Goal: Task Accomplishment & Management: Manage account settings

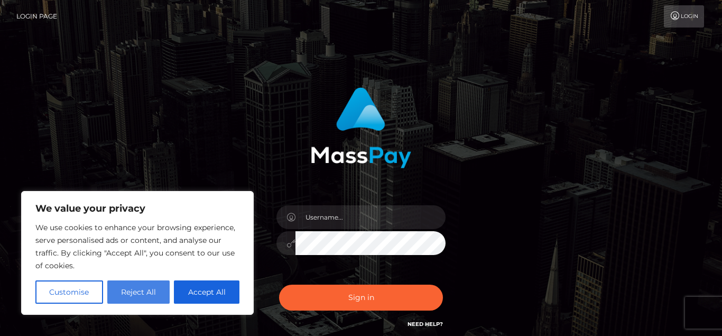
click at [159, 292] on button "Reject All" at bounding box center [138, 291] width 63 height 23
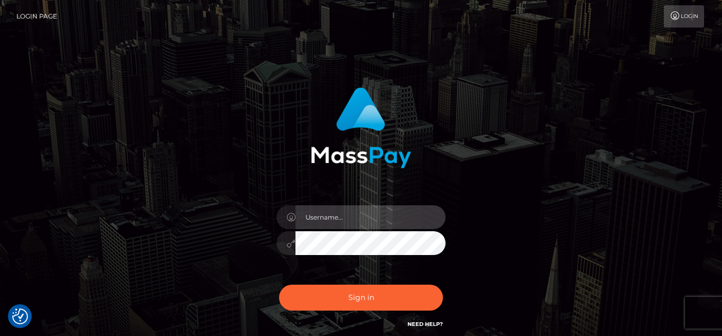
click at [331, 221] on input "text" at bounding box center [371, 217] width 150 height 24
type input "[EMAIL_ADDRESS][DOMAIN_NAME]"
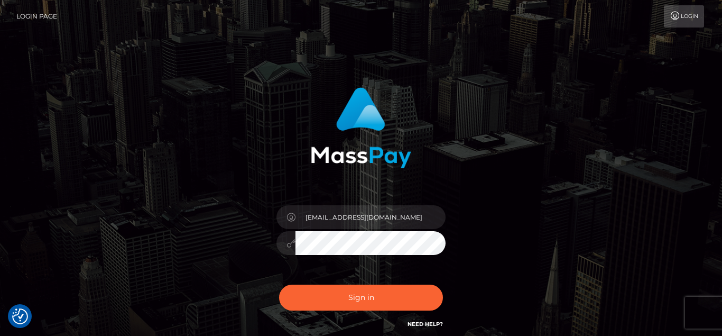
click at [279, 284] on button "Sign in" at bounding box center [361, 297] width 164 height 26
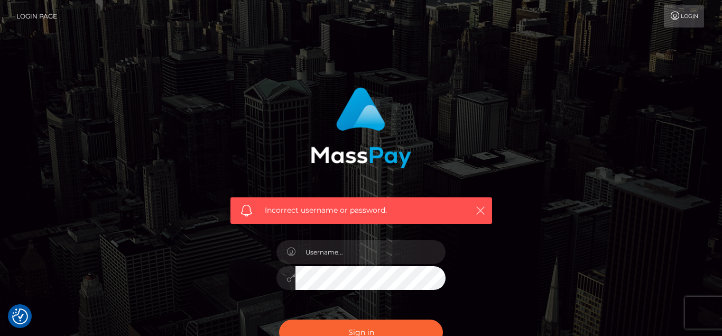
click at [484, 207] on icon "button" at bounding box center [480, 210] width 11 height 11
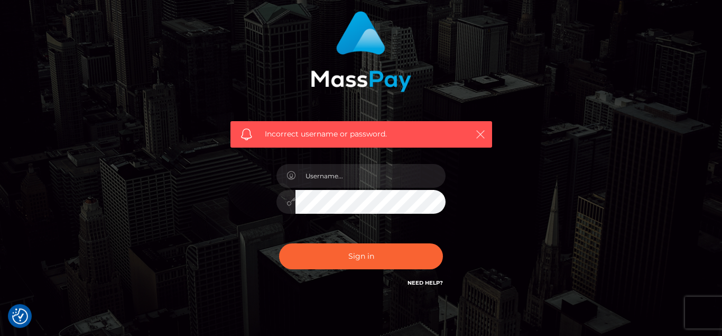
scroll to position [98, 0]
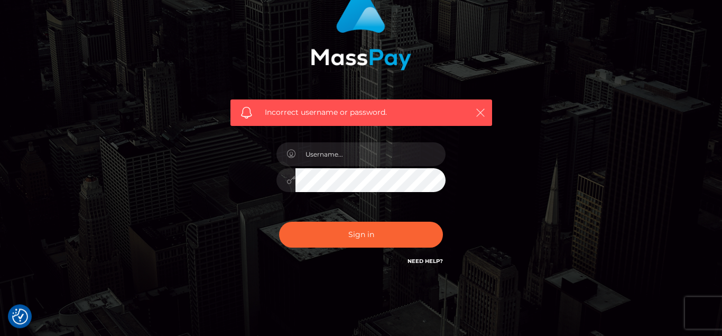
click at [480, 115] on icon "button" at bounding box center [480, 112] width 11 height 11
click at [477, 113] on icon "button" at bounding box center [480, 112] width 11 height 11
click at [476, 114] on icon "button" at bounding box center [480, 112] width 11 height 11
click at [365, 148] on input "text" at bounding box center [371, 154] width 150 height 24
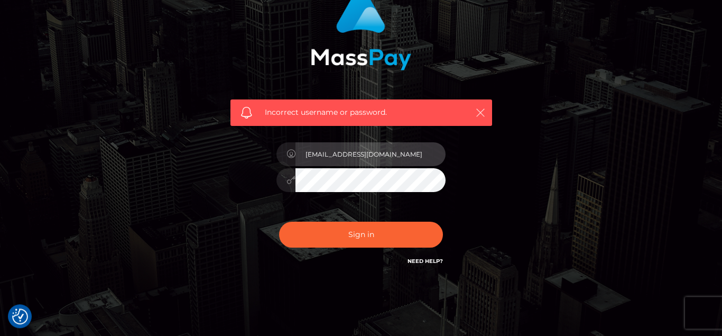
type input "[EMAIL_ADDRESS][DOMAIN_NAME]"
click at [482, 111] on icon "button" at bounding box center [480, 112] width 11 height 11
